Goal: Register for event/course

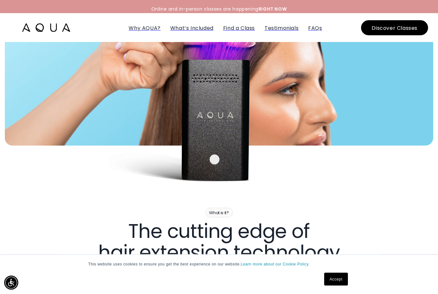
scroll to position [157, 0]
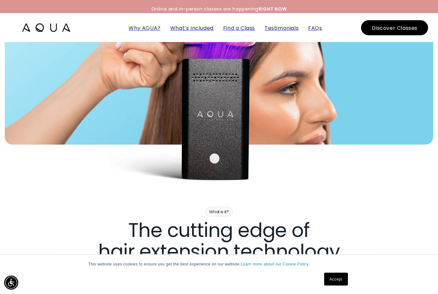
click at [337, 286] on link "Accept" at bounding box center [336, 279] width 24 height 13
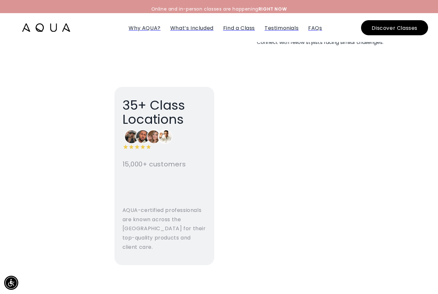
scroll to position [1249, 0]
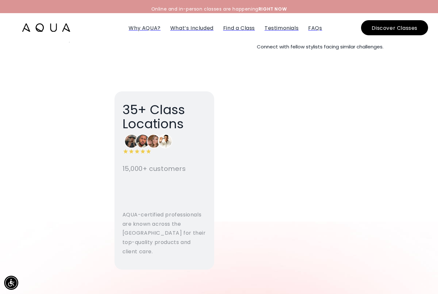
click at [45, 141] on video at bounding box center [55, 116] width 100 height 50
click at [36, 141] on video at bounding box center [55, 116] width 100 height 50
click at [56, 141] on video at bounding box center [55, 116] width 100 height 50
click at [42, 141] on video at bounding box center [55, 116] width 100 height 50
click at [46, 120] on video at bounding box center [55, 116] width 100 height 50
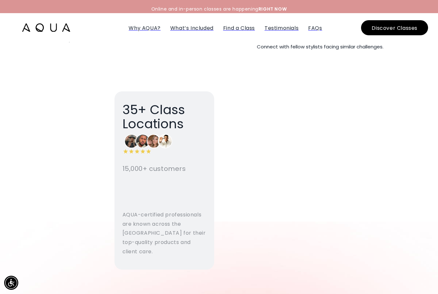
click at [36, 119] on video at bounding box center [55, 116] width 100 height 50
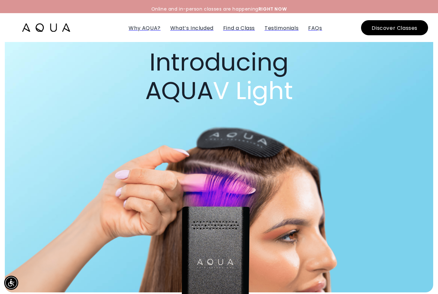
scroll to position [0, 0]
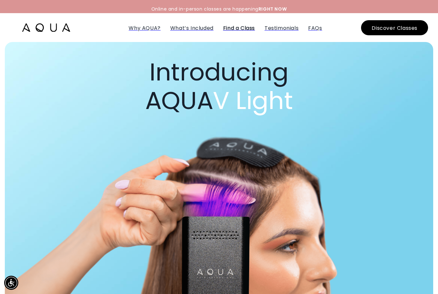
click at [247, 28] on span "Find a Class" at bounding box center [239, 27] width 32 height 7
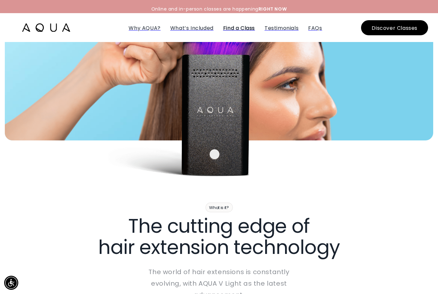
scroll to position [2265, 0]
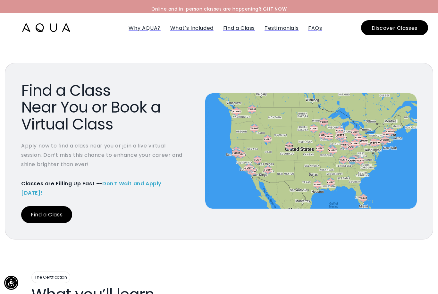
click at [49, 206] on link "Find a Class" at bounding box center [46, 214] width 51 height 17
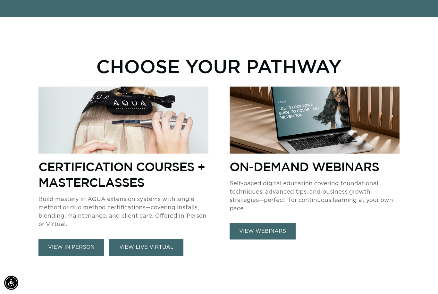
click at [165, 247] on link "VIEW LIVE VIRTUAL" at bounding box center [146, 247] width 74 height 17
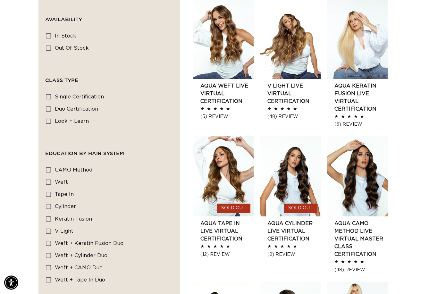
scroll to position [231, 0]
click at [46, 229] on input "V Light V Light (1 product)" at bounding box center [48, 231] width 5 height 5
checkbox input "true"
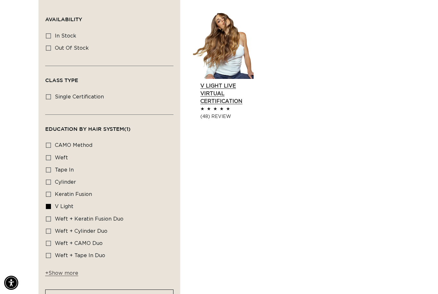
click at [219, 82] on link "V Light Live Virtual Certification" at bounding box center [226, 93] width 53 height 23
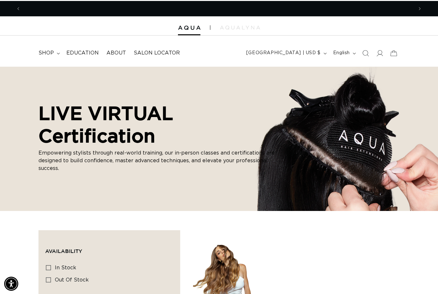
scroll to position [0, 785]
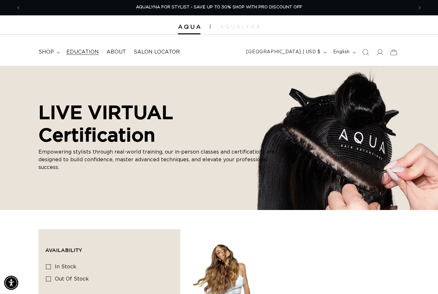
click at [78, 51] on span "Education" at bounding box center [82, 52] width 32 height 7
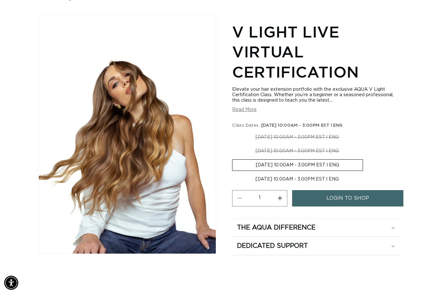
scroll to position [0, 785]
click at [313, 168] on label "[DATE] 10:00AM - 3:00PM EST l ENG Variant sold out or unavailable" at bounding box center [297, 165] width 131 height 12
click at [365, 145] on input "[DATE] 10:00AM - 3:00PM EST l ENG Variant sold out or unavailable" at bounding box center [365, 144] width 0 height 0
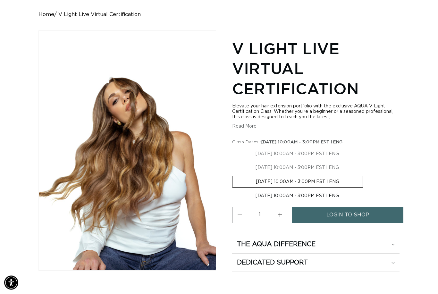
scroll to position [0, 0]
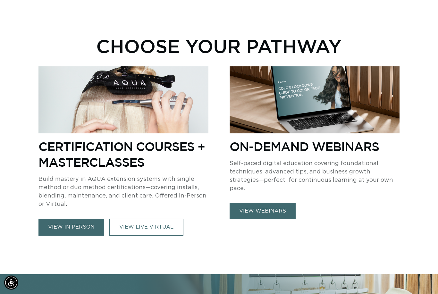
scroll to position [360, 0]
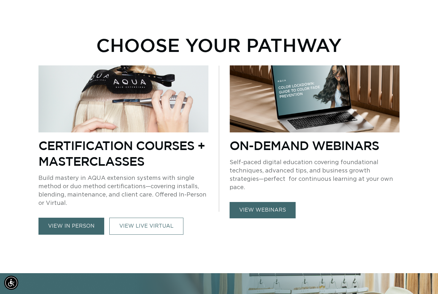
click at [55, 223] on link "view in person" at bounding box center [71, 226] width 66 height 17
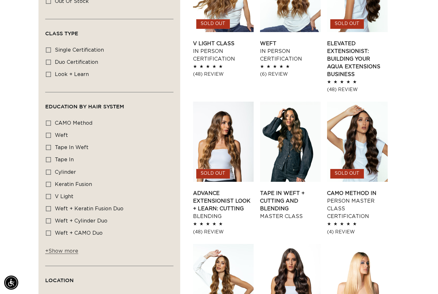
scroll to position [279, 0]
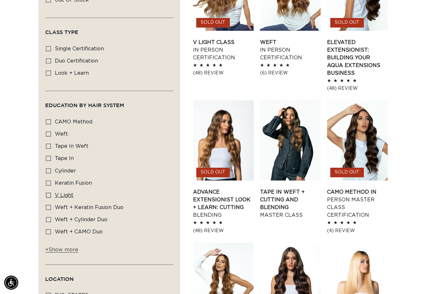
click at [47, 194] on icon at bounding box center [48, 195] width 5 height 5
click at [47, 194] on input "V Light V Light (1 product)" at bounding box center [48, 195] width 5 height 5
checkbox input "true"
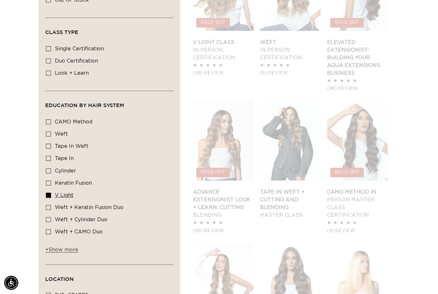
scroll to position [0, 785]
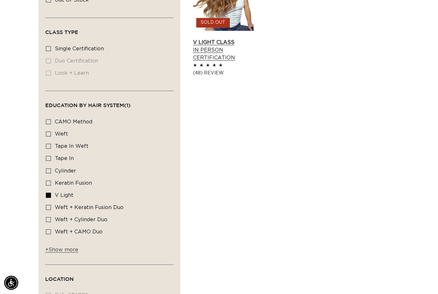
click at [204, 39] on link "V Light Class In Person Certification" at bounding box center [223, 49] width 61 height 23
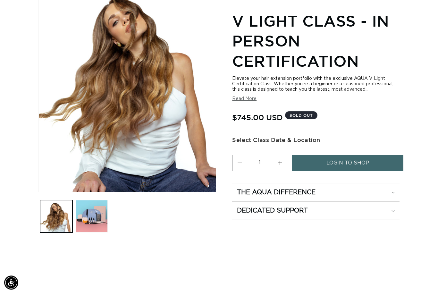
scroll to position [0, 785]
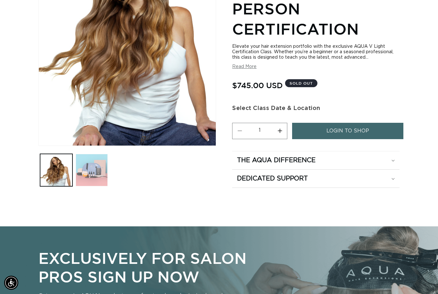
click at [88, 186] on button "Load image 2 in gallery view" at bounding box center [92, 170] width 32 height 32
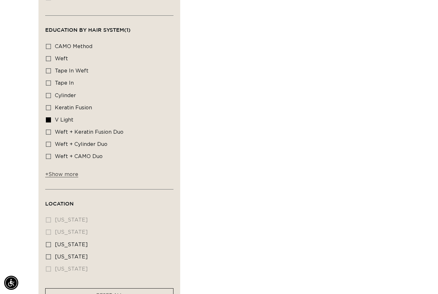
scroll to position [354, 0]
click at [49, 176] on button "+ Show more - Show less" at bounding box center [62, 177] width 35 height 10
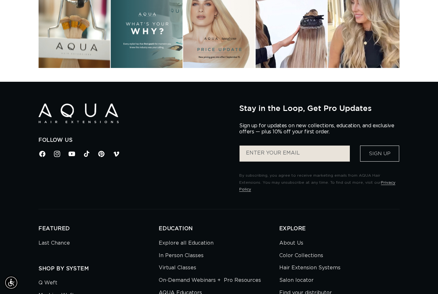
scroll to position [1058, 0]
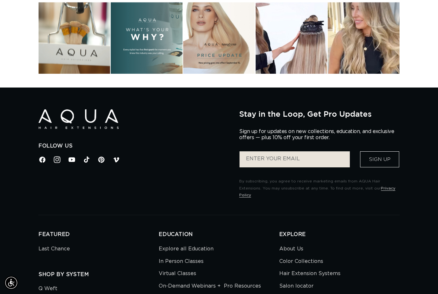
click at [58, 157] on icon at bounding box center [57, 159] width 7 height 7
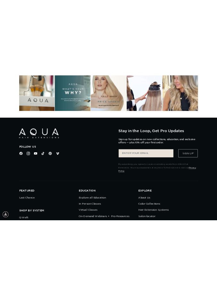
scroll to position [769, 0]
